Goal: Task Accomplishment & Management: Use online tool/utility

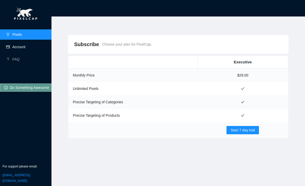
click at [25, 49] on link "Account" at bounding box center [18, 47] width 13 height 4
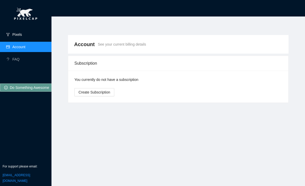
click at [22, 34] on link "Pixels" at bounding box center [17, 34] width 10 height 4
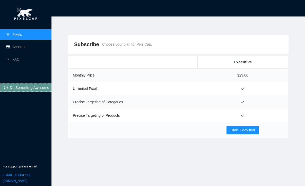
click at [25, 45] on link "Account" at bounding box center [18, 47] width 13 height 4
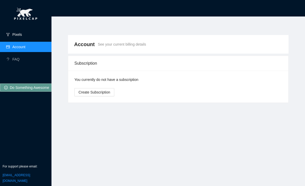
click at [22, 37] on link "Pixels" at bounding box center [17, 34] width 10 height 4
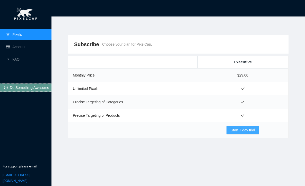
click at [241, 127] on span "Start 7 day trial" at bounding box center [243, 130] width 24 height 6
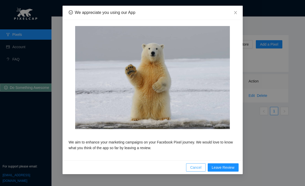
click at [197, 164] on span "Cancel" at bounding box center [195, 167] width 11 height 6
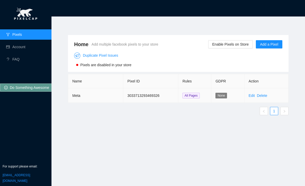
click at [263, 98] on div "Delete" at bounding box center [262, 96] width 10 height 6
click at [264, 96] on link "Delete" at bounding box center [262, 95] width 10 height 4
click at [271, 81] on span "OK" at bounding box center [268, 82] width 5 height 6
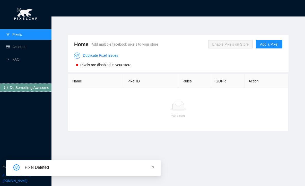
click at [230, 46] on span "Enable Pixels on Store" at bounding box center [230, 44] width 45 height 8
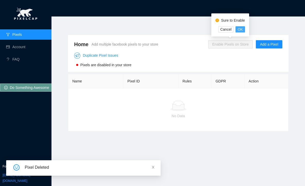
click at [239, 30] on span "OK" at bounding box center [240, 30] width 5 height 6
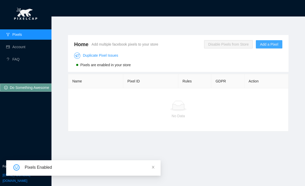
click at [269, 44] on span "Add a Pixel" at bounding box center [269, 44] width 18 height 6
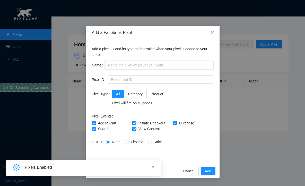
click at [170, 61] on input "text" at bounding box center [159, 65] width 108 height 8
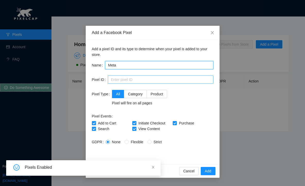
type input "Meta"
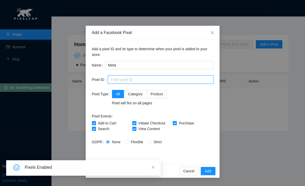
click at [152, 78] on input "text" at bounding box center [161, 79] width 106 height 8
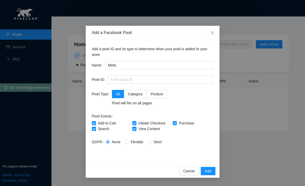
click at [131, 143] on span "Flexible" at bounding box center [137, 142] width 16 height 4
click at [128, 143] on input "Flexible" at bounding box center [127, 142] width 4 height 4
radio input "true"
click at [116, 141] on span "None" at bounding box center [116, 142] width 13 height 4
click at [109, 141] on input "None" at bounding box center [108, 142] width 4 height 4
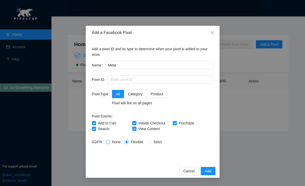
radio input "true"
radio input "false"
click at [134, 79] on input "text" at bounding box center [161, 79] width 106 height 8
paste input "2644755549220226"
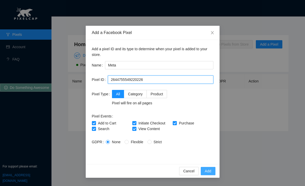
type input "2644755549220226"
click at [206, 170] on span "Add" at bounding box center [208, 171] width 6 height 6
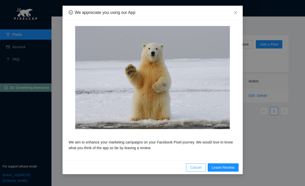
click at [196, 171] on button "Cancel" at bounding box center [196, 167] width 20 height 8
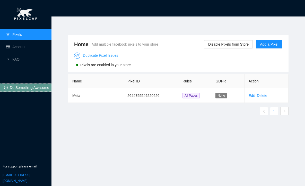
click at [90, 57] on link "Duplicate Pixel Issues" at bounding box center [96, 55] width 44 height 4
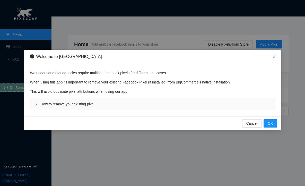
click at [135, 102] on div "How to remove your existing pixel" at bounding box center [152, 104] width 245 height 12
click at [272, 126] on span "OK" at bounding box center [270, 123] width 5 height 6
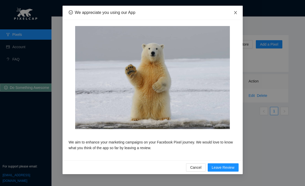
click at [234, 13] on icon "close" at bounding box center [235, 13] width 4 height 4
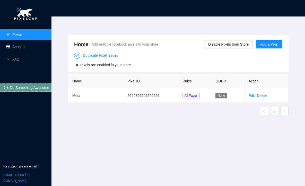
click at [18, 45] on link "Account" at bounding box center [18, 47] width 13 height 4
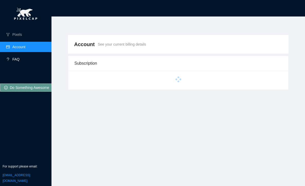
click at [20, 58] on link "FAQ" at bounding box center [15, 59] width 7 height 4
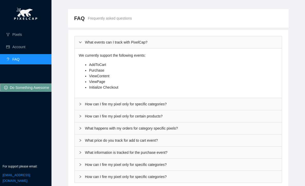
scroll to position [29, 0]
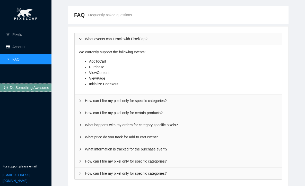
click at [22, 46] on link "Account" at bounding box center [18, 47] width 13 height 4
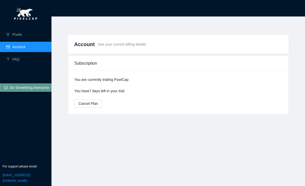
click at [18, 40] on ul "Pixels Account FAQ" at bounding box center [25, 46] width 51 height 37
click at [19, 36] on link "Pixels" at bounding box center [17, 34] width 10 height 4
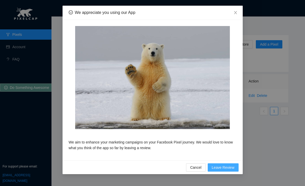
click at [224, 167] on span "Leave Review" at bounding box center [223, 167] width 23 height 6
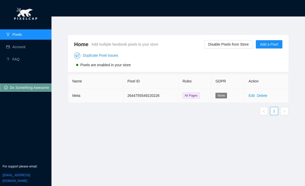
click at [157, 97] on td "2644755549220226" at bounding box center [150, 95] width 55 height 14
copy td "2644755549220226"
click at [20, 61] on link "FAQ" at bounding box center [15, 59] width 7 height 4
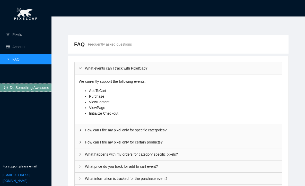
scroll to position [29, 0]
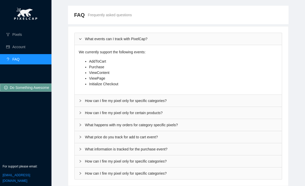
click at [108, 151] on div "What information is tracked for the purchase event?" at bounding box center [178, 149] width 207 height 12
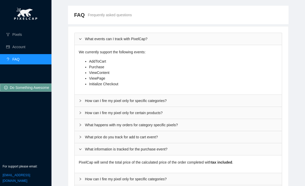
click at [38, 182] on div "For support please email: [EMAIL_ADDRESS][DOMAIN_NAME]" at bounding box center [25, 173] width 51 height 24
click at [30, 179] on link "[EMAIL_ADDRESS][DOMAIN_NAME]" at bounding box center [17, 177] width 28 height 9
click at [30, 180] on link "[EMAIL_ADDRESS][DOMAIN_NAME]" at bounding box center [17, 177] width 28 height 9
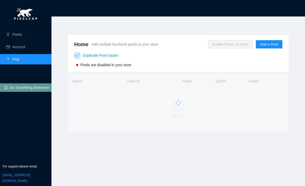
click at [116, 128] on div at bounding box center [178, 102] width 221 height 57
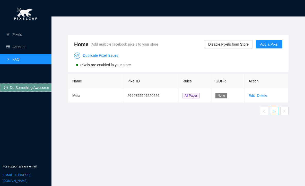
drag, startPoint x: 49, startPoint y: 182, endPoint x: 1, endPoint y: 180, distance: 48.2
click at [1, 180] on div "For support please email: [EMAIL_ADDRESS][DOMAIN_NAME]" at bounding box center [25, 173] width 51 height 24
copy link "[EMAIL_ADDRESS][DOMAIN_NAME]"
click at [92, 55] on link "Duplicate Pixel Issues" at bounding box center [96, 55] width 44 height 4
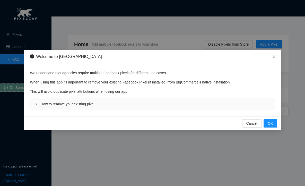
click at [100, 104] on div "How to remove your existing pixel" at bounding box center [152, 104] width 245 height 12
click at [85, 103] on span "How to remove your existing pixel" at bounding box center [68, 104] width 54 height 4
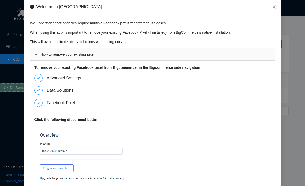
click at [74, 151] on img at bounding box center [93, 168] width 118 height 84
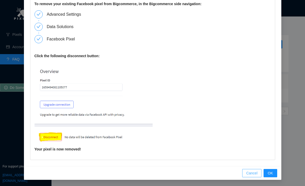
click at [252, 170] on span "Cancel" at bounding box center [251, 173] width 11 height 6
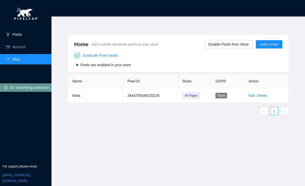
click at [22, 37] on link "Pixels" at bounding box center [17, 34] width 10 height 4
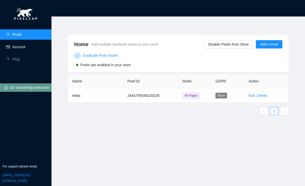
click at [25, 45] on link "Account" at bounding box center [18, 47] width 13 height 4
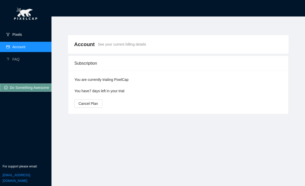
click at [22, 33] on link "Pixels" at bounding box center [17, 34] width 10 height 4
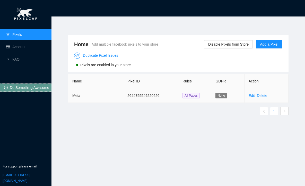
click at [187, 96] on span "All Pages" at bounding box center [191, 96] width 17 height 6
click at [140, 95] on td "2644755549220226" at bounding box center [150, 95] width 55 height 14
copy td "2644755549220226"
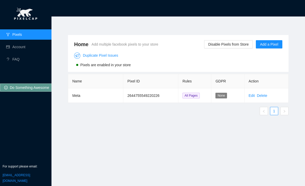
click at [12, 54] on ul "Pixels Account FAQ" at bounding box center [25, 46] width 51 height 37
click at [13, 49] on link "Account" at bounding box center [18, 47] width 13 height 4
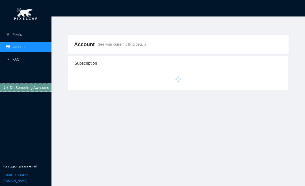
click at [15, 58] on link "FAQ" at bounding box center [15, 59] width 7 height 4
